Goal: Transaction & Acquisition: Download file/media

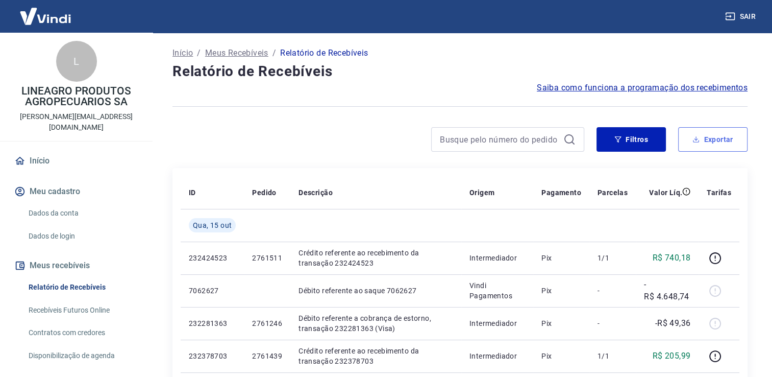
click at [716, 141] on button "Exportar" at bounding box center [712, 139] width 69 height 24
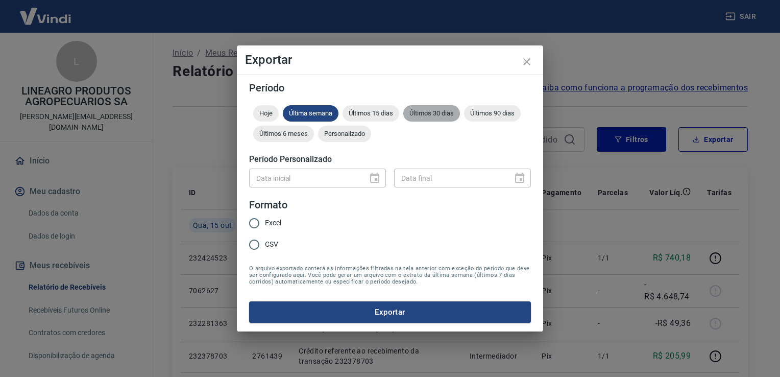
click at [446, 114] on span "Últimos 30 dias" at bounding box center [431, 113] width 57 height 8
click at [275, 221] on span "Excel" at bounding box center [273, 222] width 16 height 11
click at [265, 221] on input "Excel" at bounding box center [253, 222] width 21 height 21
radio input "true"
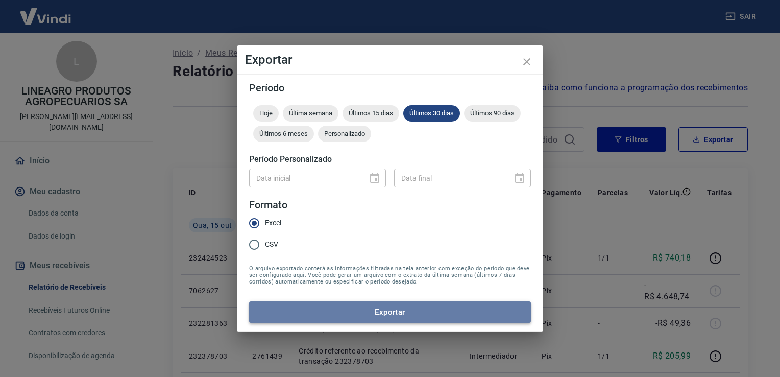
click at [384, 317] on button "Exportar" at bounding box center [390, 311] width 282 height 21
